Goal: Contribute content: Add original content to the website for others to see

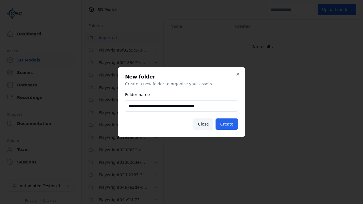
scroll to position [13821, 0]
type input "**********"
click at [227, 124] on button "Create" at bounding box center [226, 123] width 22 height 11
